Goal: Task Accomplishment & Management: Use online tool/utility

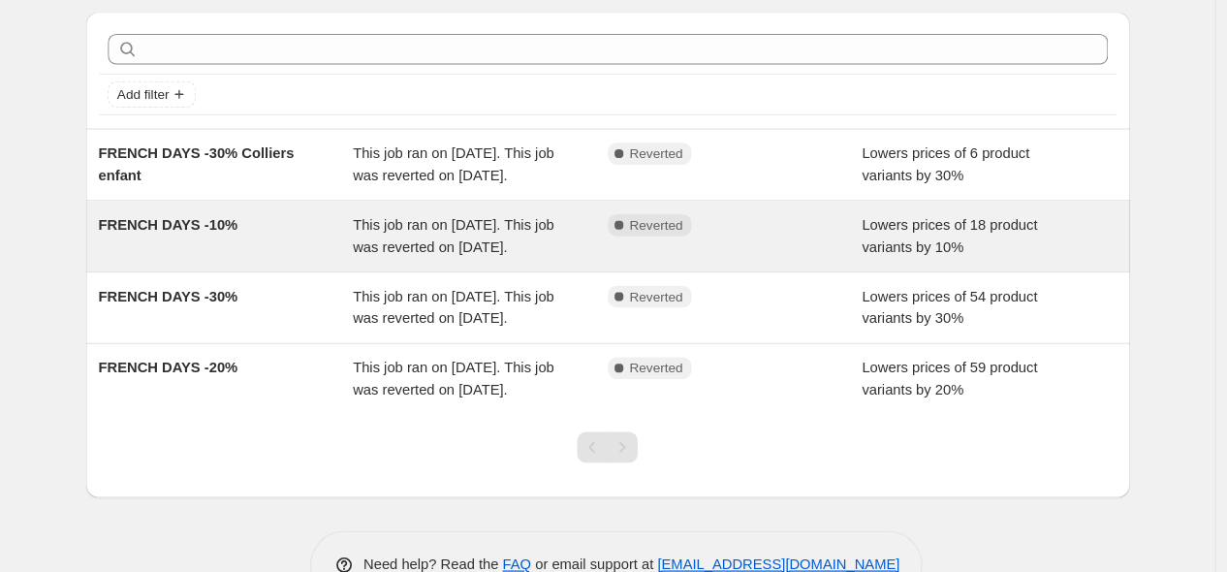
scroll to position [97, 0]
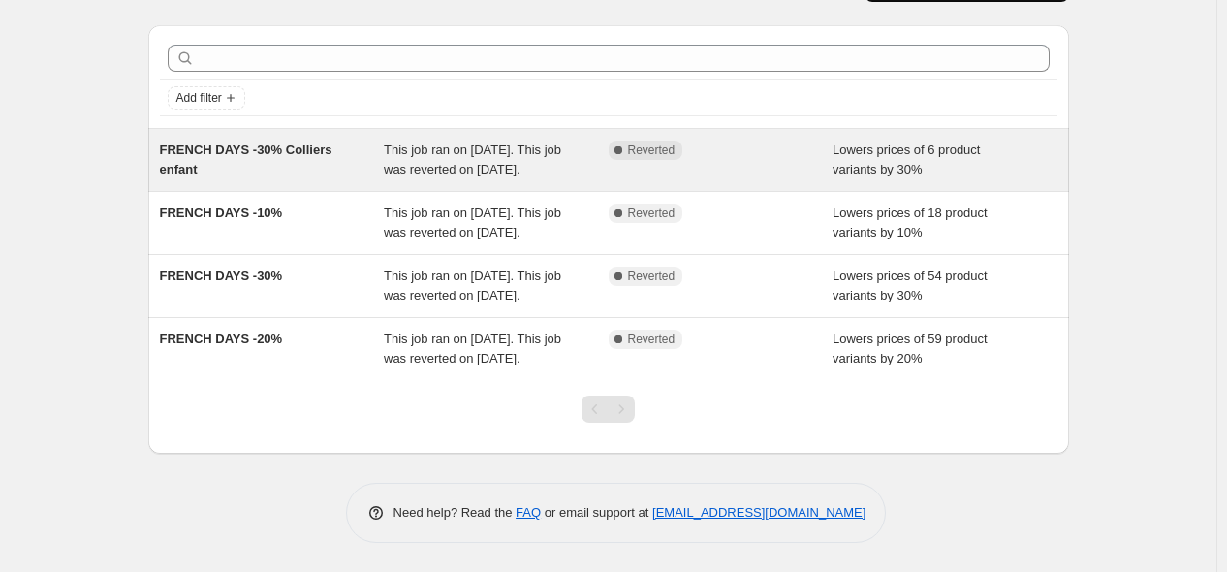
click at [565, 140] on div "This job ran on 24 septembre 2025. This job was reverted on 1 octobre 2025." at bounding box center [496, 159] width 225 height 39
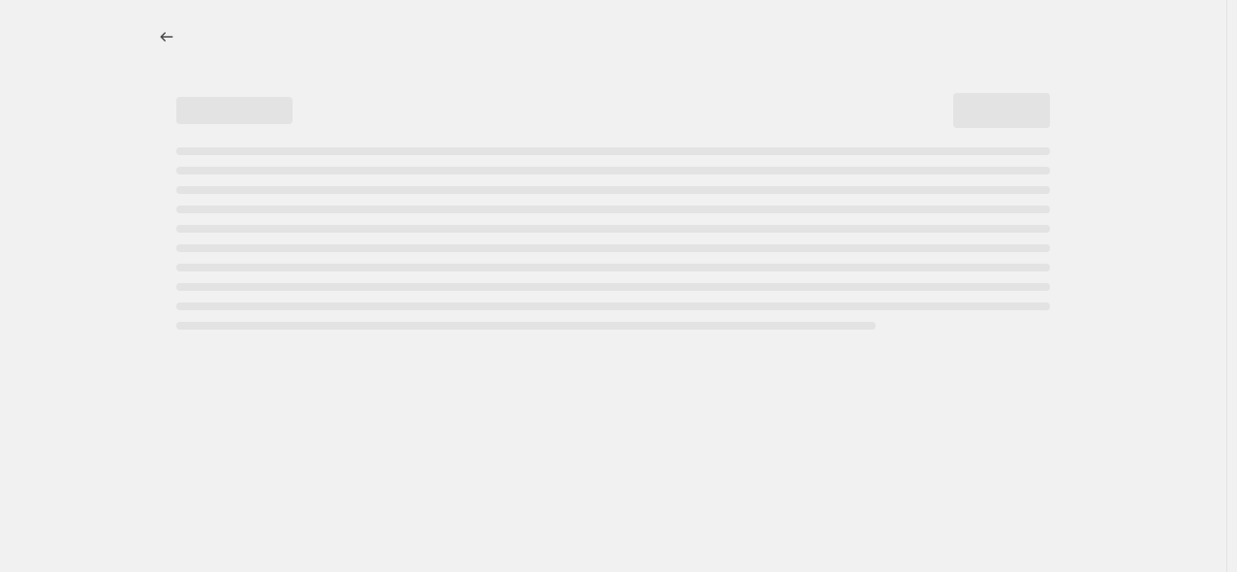
select select "percentage"
